Goal: Transaction & Acquisition: Subscribe to service/newsletter

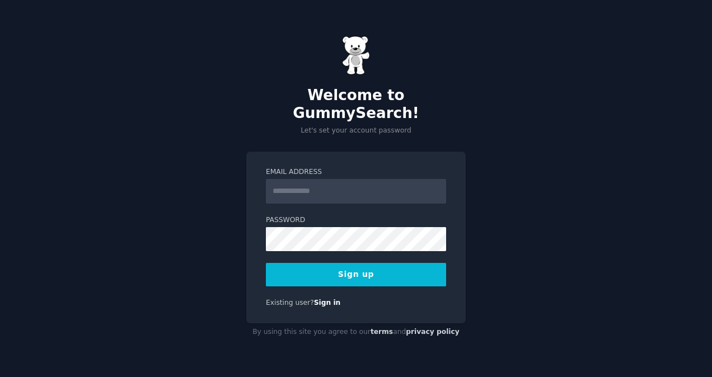
drag, startPoint x: 0, startPoint y: 0, endPoint x: 303, endPoint y: 173, distance: 349.0
click at [303, 179] on input "Email Address" at bounding box center [356, 191] width 180 height 25
type input "**********"
click at [313, 266] on button "Sign up" at bounding box center [356, 274] width 180 height 23
click at [365, 263] on button "Sign up" at bounding box center [356, 274] width 180 height 23
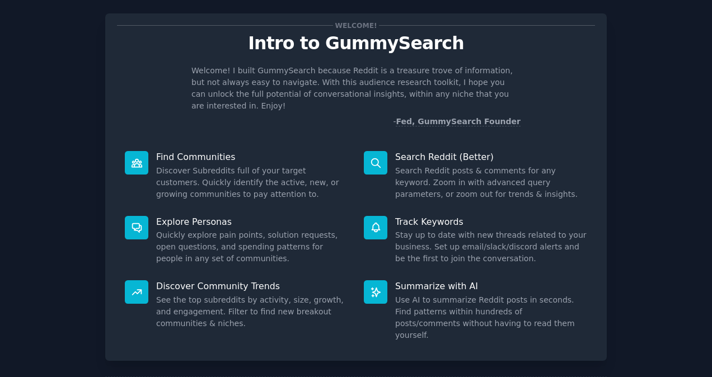
scroll to position [60, 0]
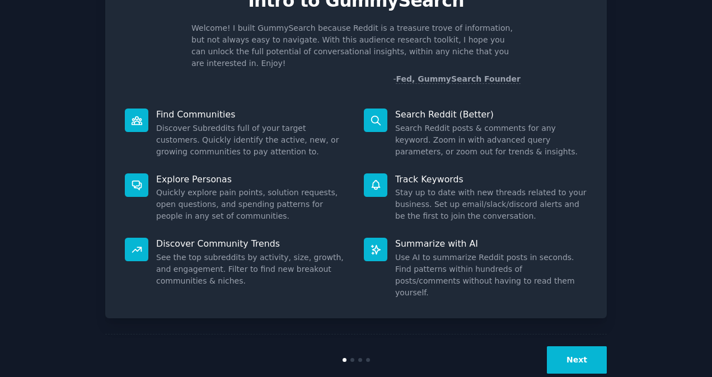
click at [566, 346] on button "Next" at bounding box center [577, 359] width 60 height 27
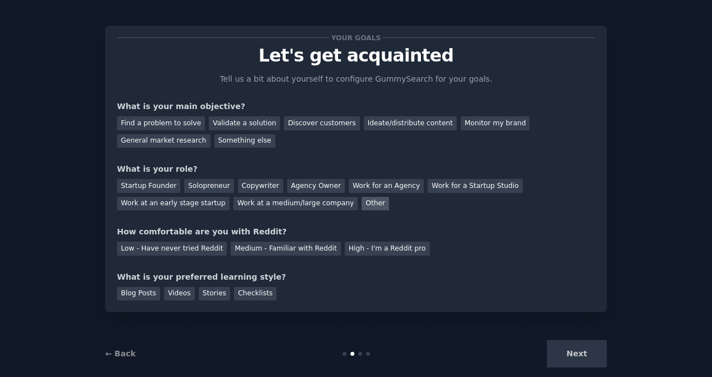
scroll to position [2, 0]
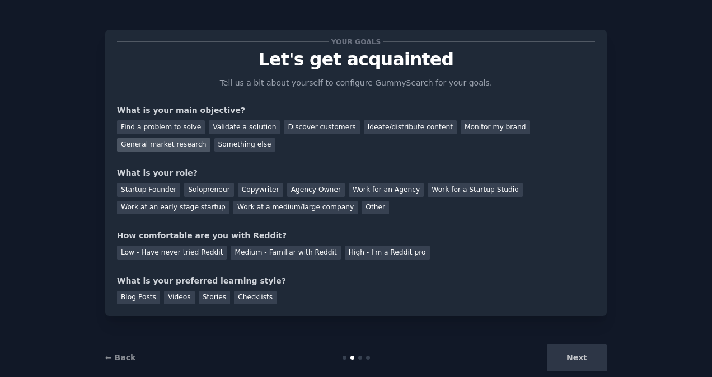
click at [210, 138] on div "General market research" at bounding box center [163, 145] width 93 height 14
click at [175, 127] on div "Find a problem to solve" at bounding box center [161, 127] width 88 height 14
click at [171, 149] on div "Find a problem to solve Validate a solution Discover customers Ideate/distribut…" at bounding box center [356, 133] width 478 height 35
click at [210, 138] on div "General market research" at bounding box center [163, 145] width 93 height 14
click at [156, 191] on div "Startup Founder" at bounding box center [148, 190] width 63 height 14
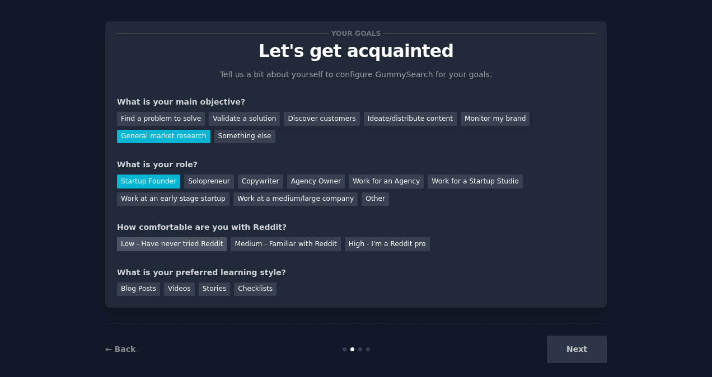
scroll to position [11, 0]
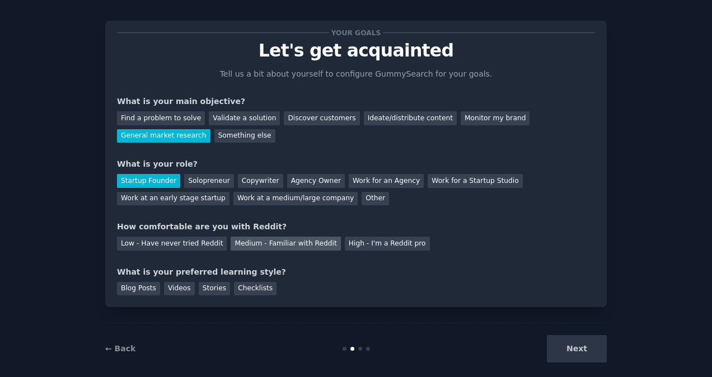
click at [233, 250] on div "Medium - Familiar with Reddit" at bounding box center [285, 244] width 110 height 14
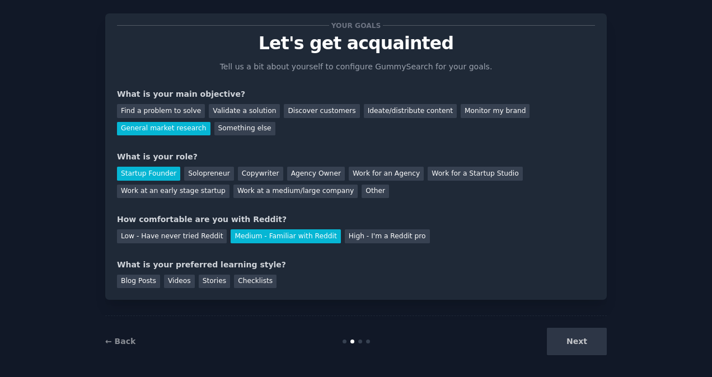
scroll to position [20, 0]
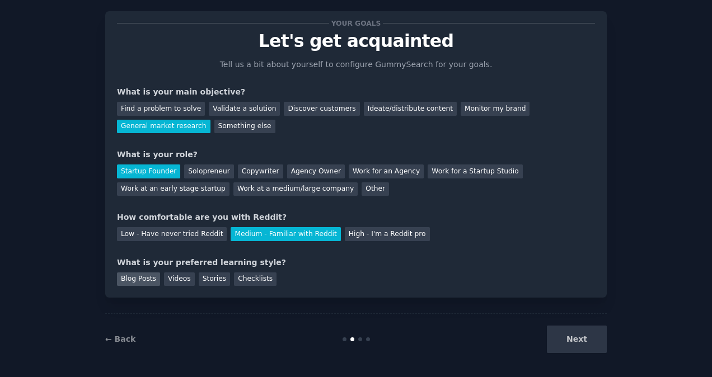
click at [140, 282] on div "Blog Posts" at bounding box center [138, 279] width 43 height 14
click at [564, 332] on button "Next" at bounding box center [577, 339] width 60 height 27
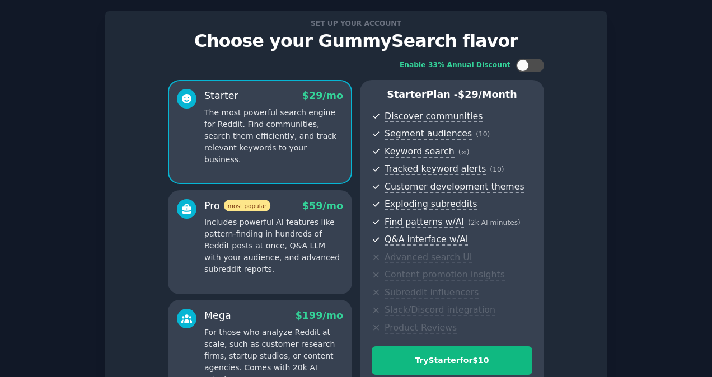
click at [564, 332] on div "Enable 33% Annual Discount Starter $ 29 /mo The most powerful search engine for…" at bounding box center [356, 231] width 478 height 361
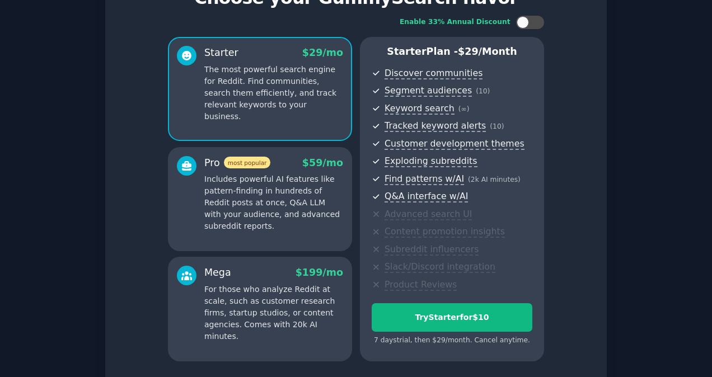
scroll to position [153, 0]
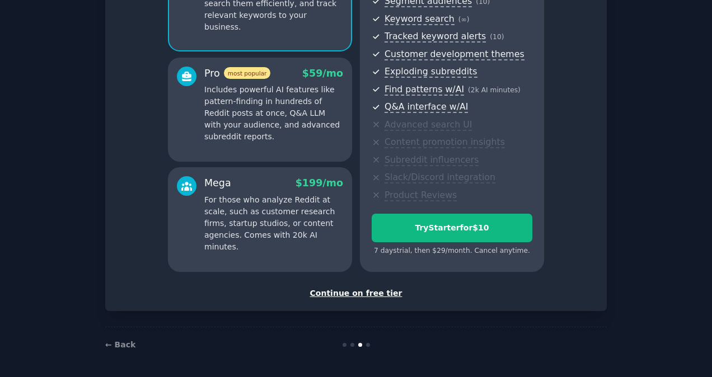
click at [377, 295] on div "Continue on free tier" at bounding box center [356, 294] width 478 height 12
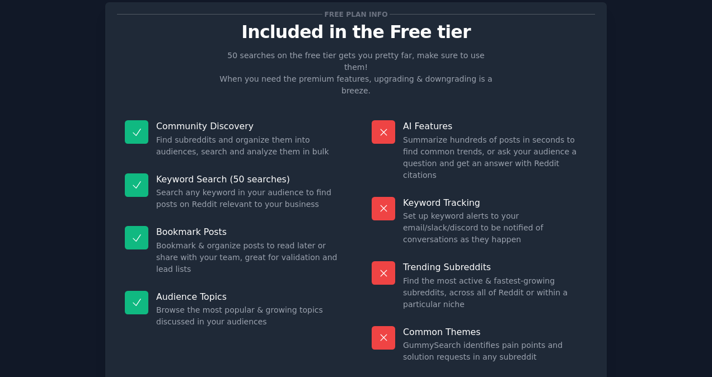
scroll to position [28, 0]
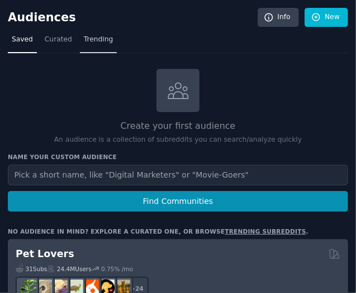
click at [85, 38] on span "Trending" at bounding box center [98, 40] width 29 height 10
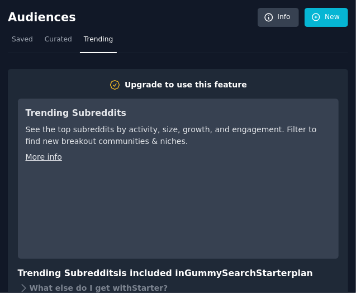
scroll to position [126, 0]
